Goal: Browse casually

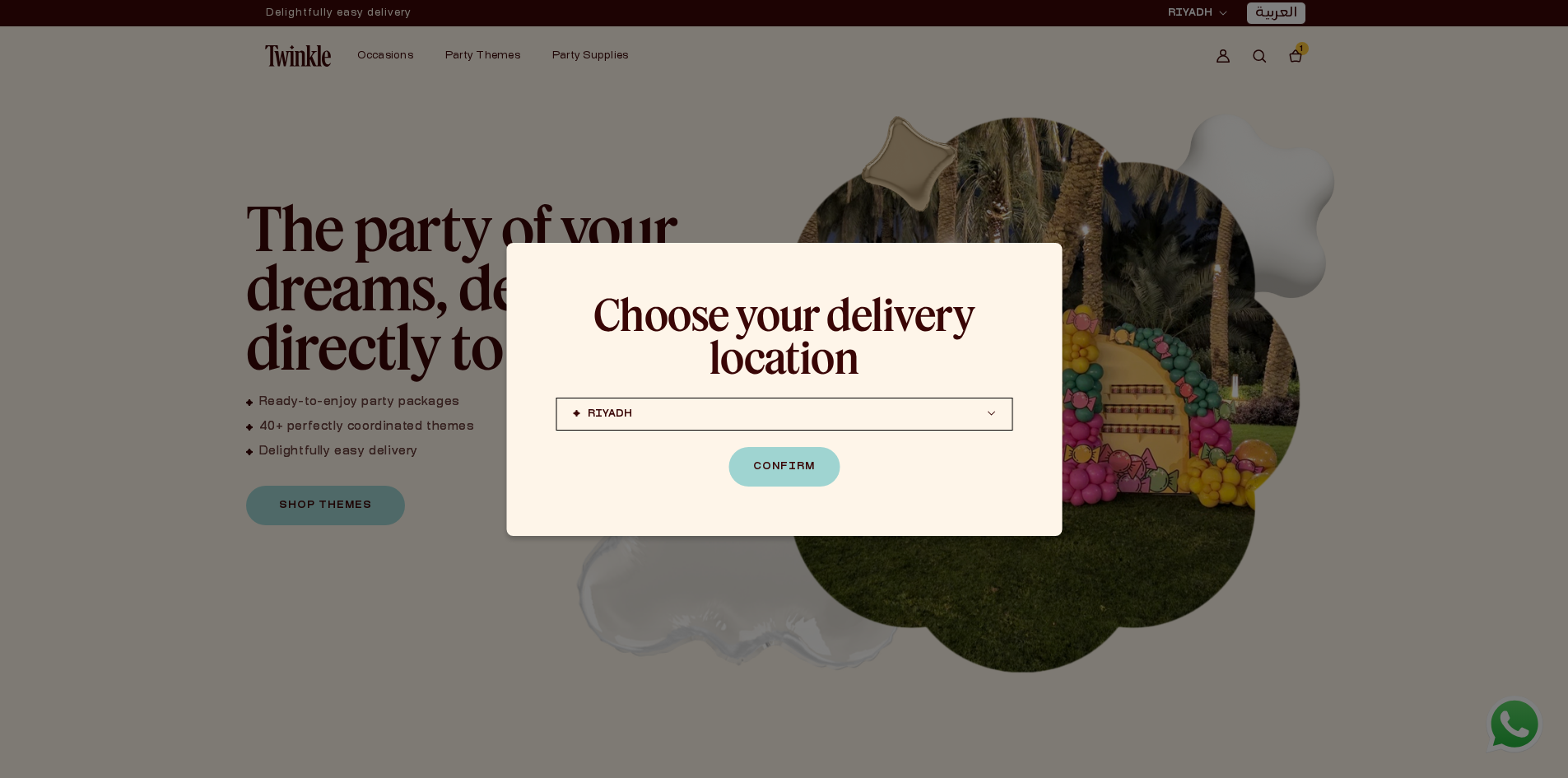
click at [786, 478] on button "Confirm" at bounding box center [784, 467] width 111 height 40
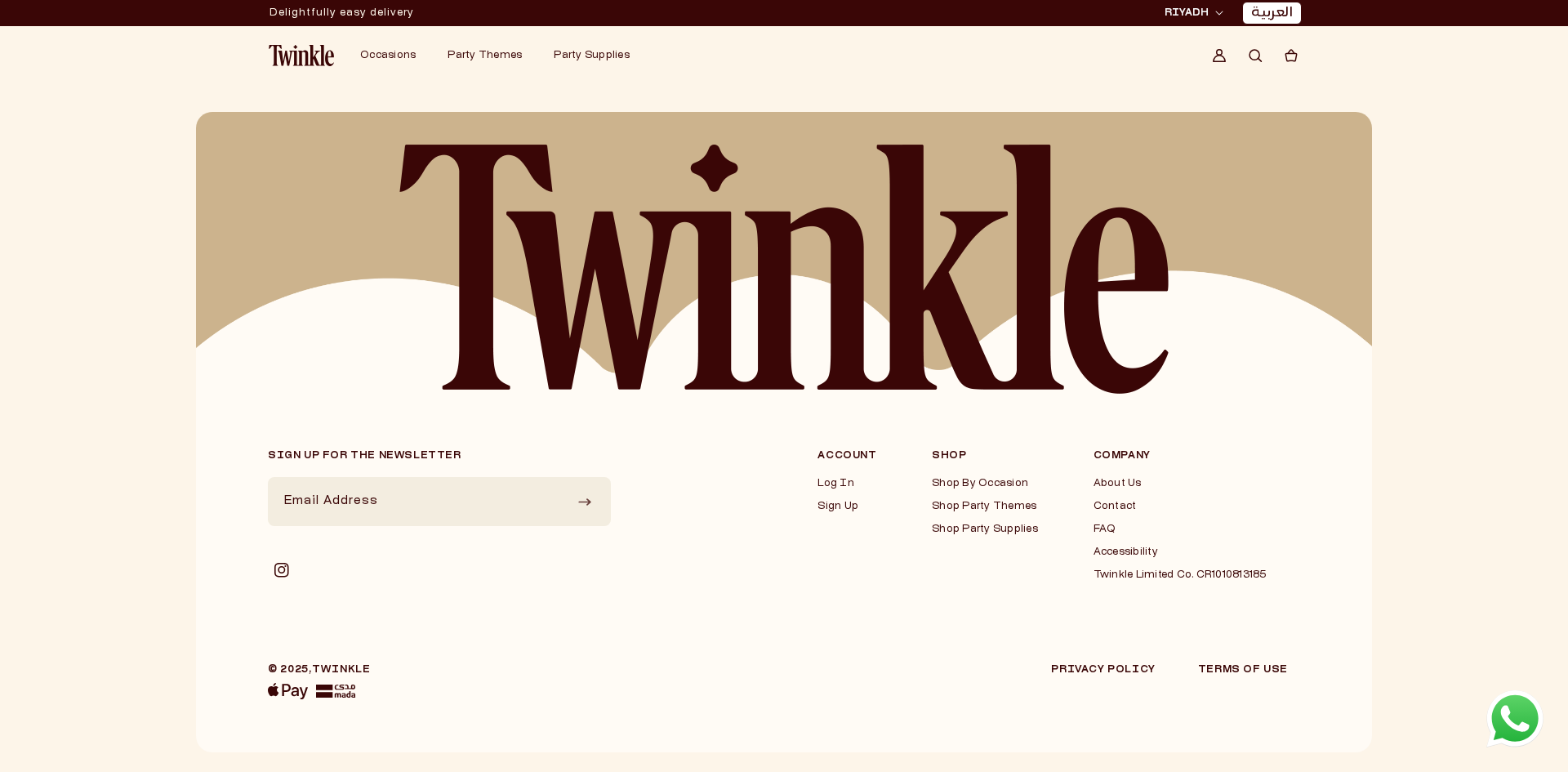
click at [312, 52] on img at bounding box center [301, 56] width 65 height 21
